Goal: Transaction & Acquisition: Purchase product/service

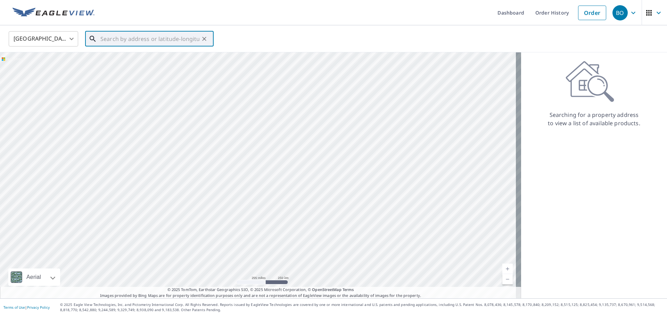
click at [118, 36] on input "text" at bounding box center [149, 38] width 99 height 19
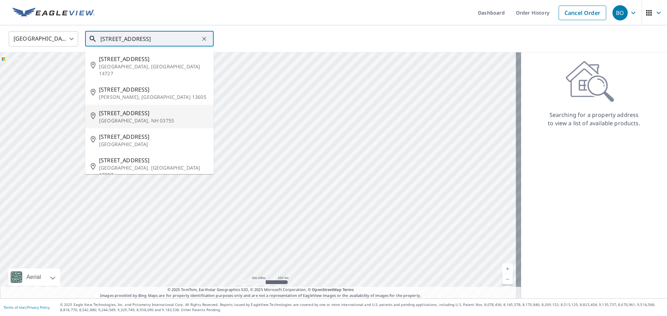
click at [117, 109] on span "[STREET_ADDRESS]" at bounding box center [153, 113] width 109 height 8
type input "[STREET_ADDRESS]"
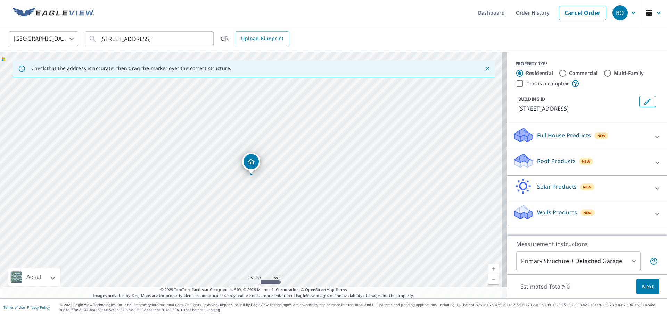
click at [488, 268] on link "Current Level 17, Zoom In" at bounding box center [493, 269] width 10 height 10
click at [488, 268] on link "Current Level 18, Zoom In" at bounding box center [493, 269] width 10 height 10
click at [488, 268] on link "Current Level 19, Zoom In" at bounding box center [493, 269] width 10 height 10
click at [488, 268] on link "Current Level 20, Zoom In Disabled" at bounding box center [493, 269] width 10 height 10
click at [251, 162] on icon "Dropped pin, building 1, Residential property, 13 N Park St Hanover, NH 03755" at bounding box center [251, 162] width 7 height 6
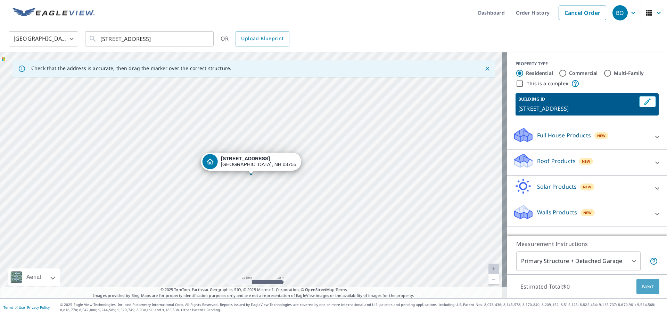
click at [642, 286] on span "Next" at bounding box center [648, 287] width 12 height 9
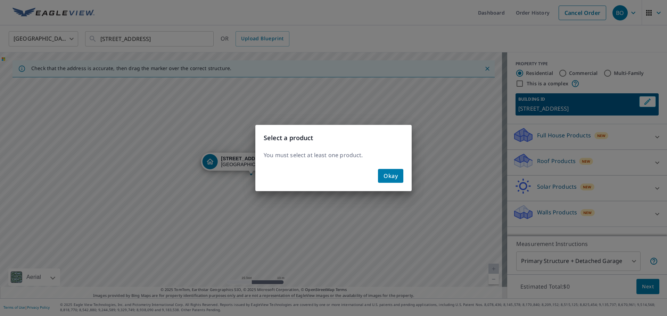
click at [390, 175] on span "Okay" at bounding box center [390, 176] width 14 height 10
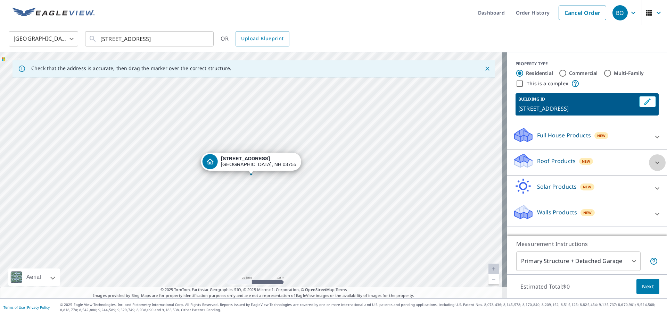
click at [653, 162] on icon at bounding box center [657, 163] width 8 height 8
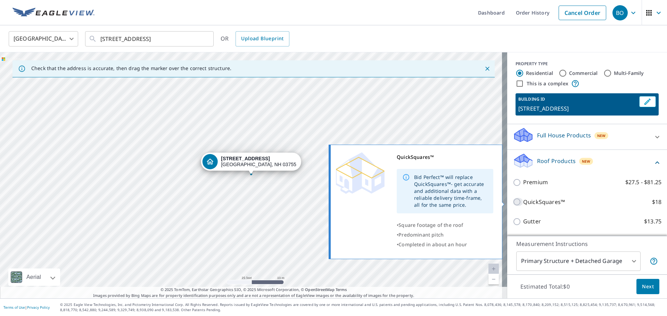
click at [512, 203] on input "QuickSquares™ $18" at bounding box center [517, 202] width 10 height 8
checkbox input "true"
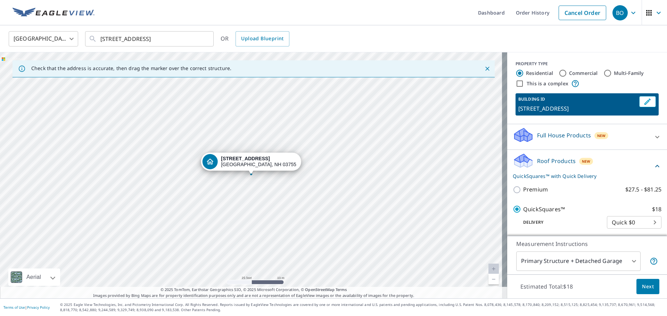
click at [642, 288] on span "Next" at bounding box center [648, 287] width 12 height 9
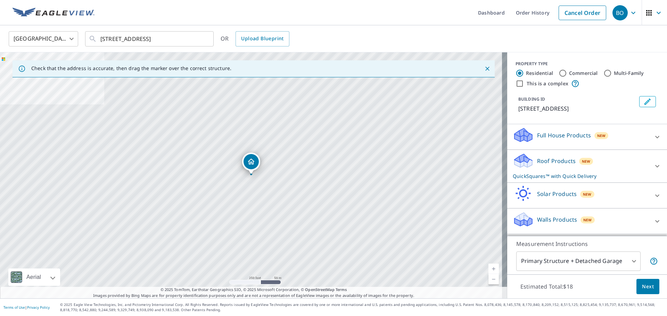
click at [653, 165] on icon at bounding box center [657, 166] width 8 height 8
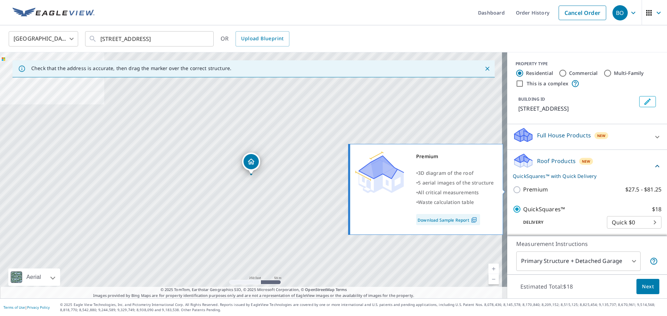
click at [513, 191] on input "Premium $27.5 - $81.25" at bounding box center [517, 190] width 10 height 8
checkbox input "true"
checkbox input "false"
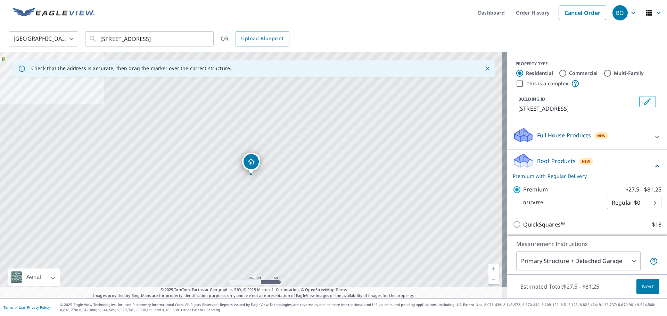
click at [644, 289] on span "Next" at bounding box center [648, 287] width 12 height 9
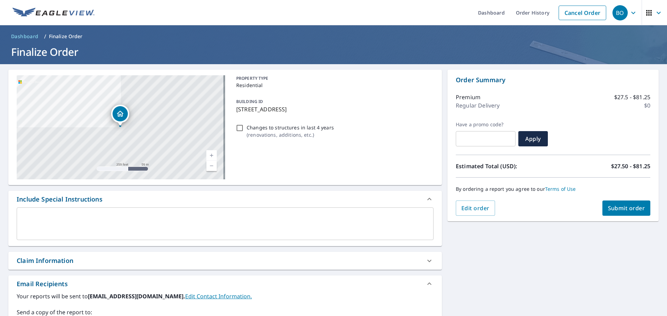
click at [609, 208] on span "Submit order" at bounding box center [626, 208] width 37 height 8
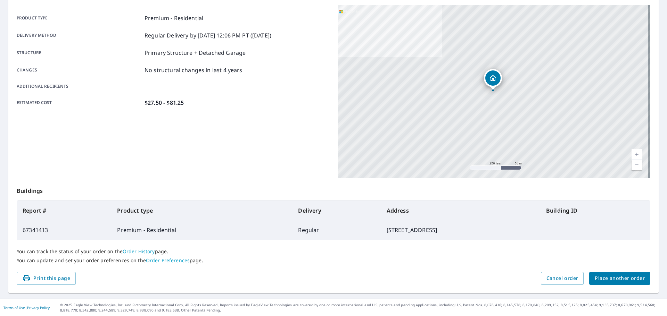
scroll to position [92, 0]
click at [65, 277] on span "Print this page" at bounding box center [46, 278] width 48 height 9
